Goal: Task Accomplishment & Management: Manage account settings

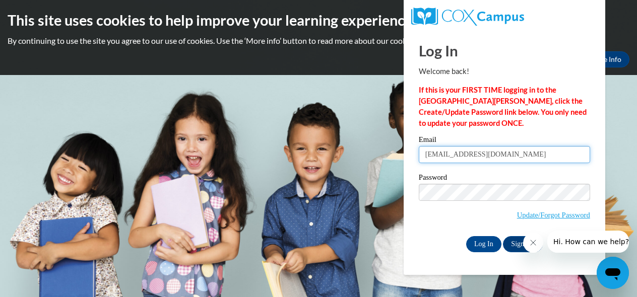
type input "[EMAIL_ADDRESS][DOMAIN_NAME]"
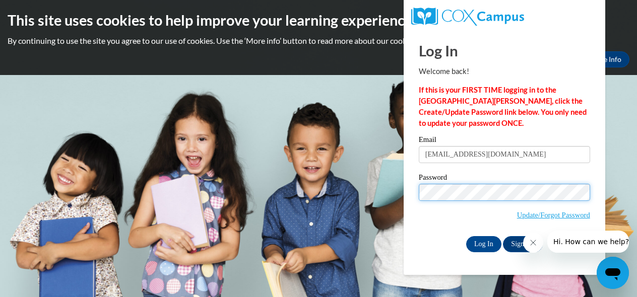
click at [483, 243] on input "Log In" at bounding box center [483, 244] width 35 height 16
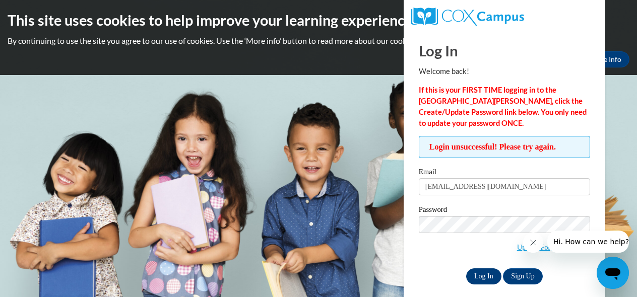
click at [482, 277] on input "Log In" at bounding box center [483, 277] width 35 height 16
click at [483, 276] on input "Log In" at bounding box center [483, 277] width 35 height 16
click at [478, 269] on input "Log In" at bounding box center [483, 277] width 35 height 16
click at [477, 273] on input "Log In" at bounding box center [483, 277] width 35 height 16
click at [546, 250] on div at bounding box center [576, 242] width 106 height 22
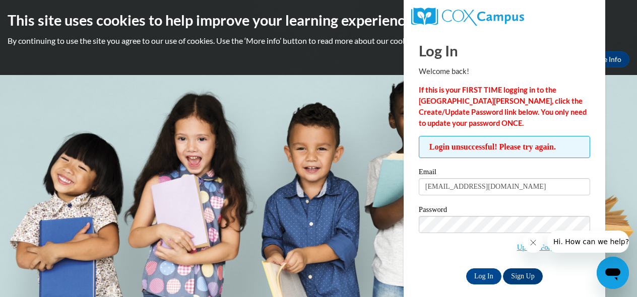
click at [546, 250] on div at bounding box center [576, 242] width 106 height 22
click at [517, 251] on link "Update/Forgot Password" at bounding box center [553, 247] width 73 height 8
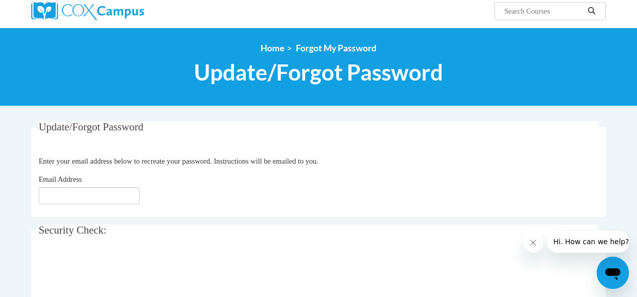
scroll to position [101, 0]
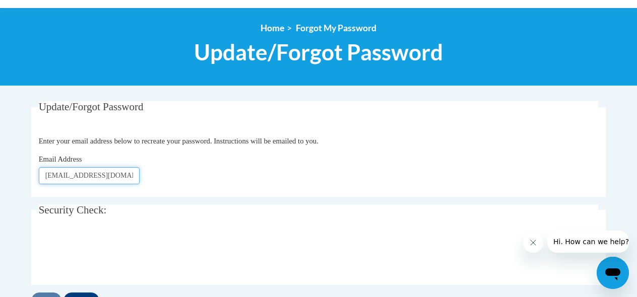
type input "[EMAIL_ADDRESS][DOMAIN_NAME]"
click at [322, 242] on div "0cAFcWeA5gJizyN3i1DBfGEvNDKygN68FkVqkFKh7d2DldyoFso7JhhdBkVKpcUfUIc2IHT94Sc4emy…" at bounding box center [319, 252] width 560 height 39
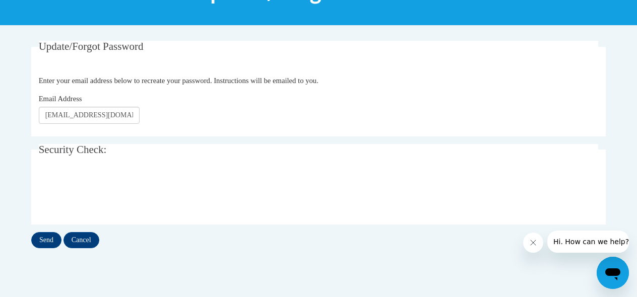
scroll to position [181, 0]
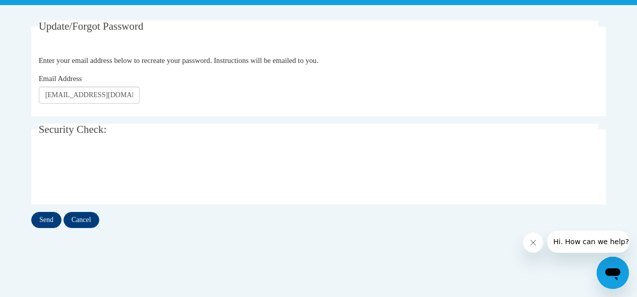
click at [53, 216] on input "Send" at bounding box center [46, 220] width 30 height 16
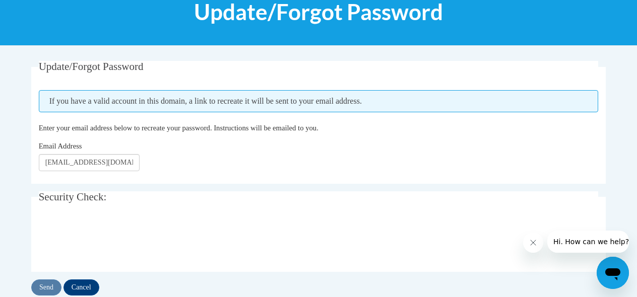
scroll to position [161, 0]
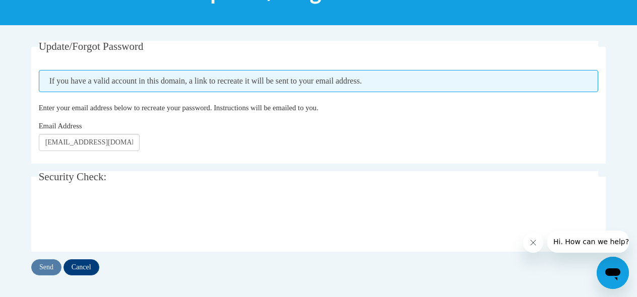
click at [522, 161] on fieldset "Update/Forgot Password Please enter your email address If you have a valid acco…" at bounding box center [318, 102] width 575 height 123
